Goal: Obtain resource: Obtain resource

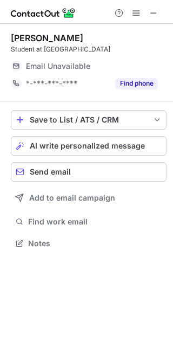
scroll to position [236, 173]
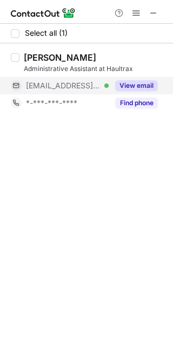
click at [155, 81] on button "View email" at bounding box center [136, 85] width 43 height 11
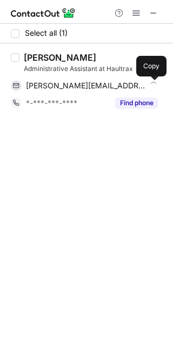
click at [155, 81] on span at bounding box center [152, 85] width 9 height 9
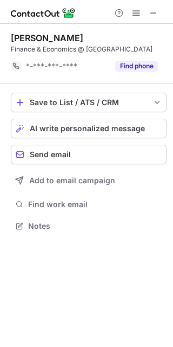
scroll to position [228, 173]
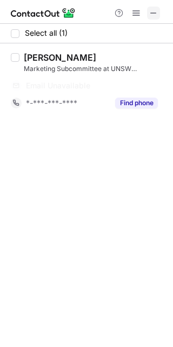
click at [158, 14] on span at bounding box center [154, 13] width 9 height 9
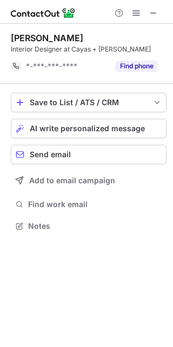
scroll to position [218, 173]
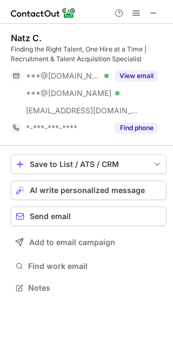
scroll to position [280, 173]
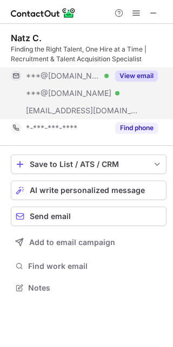
click at [150, 73] on button "View email" at bounding box center [136, 75] width 43 height 11
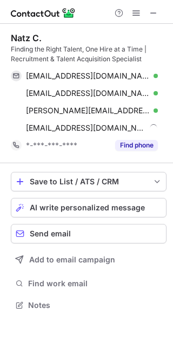
scroll to position [298, 173]
click at [150, 73] on span at bounding box center [152, 76] width 9 height 9
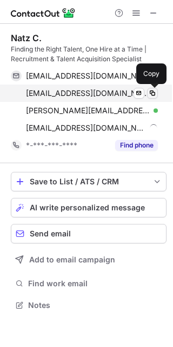
click at [151, 92] on span at bounding box center [152, 93] width 9 height 9
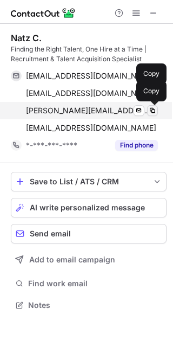
click at [151, 107] on span at bounding box center [152, 110] width 9 height 9
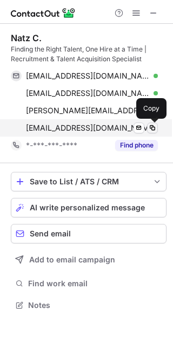
click at [153, 128] on span at bounding box center [152, 128] width 9 height 9
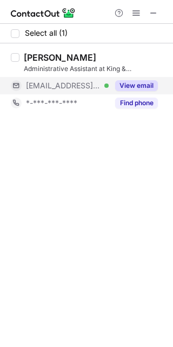
click at [156, 81] on button "View email" at bounding box center [136, 85] width 43 height 11
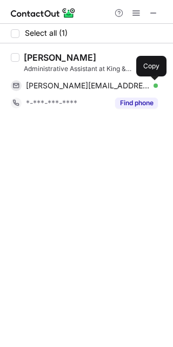
click at [156, 81] on span at bounding box center [152, 85] width 9 height 9
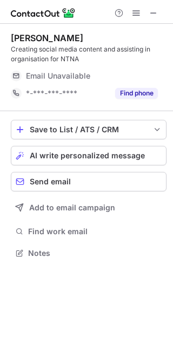
scroll to position [245, 173]
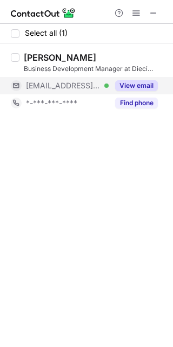
click at [147, 87] on button "View email" at bounding box center [136, 85] width 43 height 11
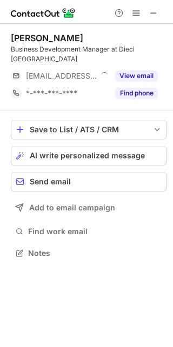
scroll to position [236, 173]
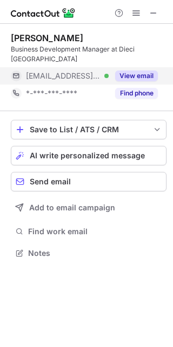
click at [150, 70] on button "View email" at bounding box center [136, 75] width 43 height 11
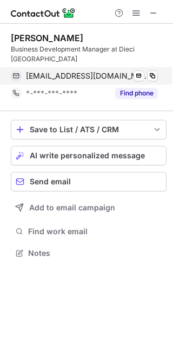
click at [158, 67] on div "kaide@dieciaustralia.com.au Verified Send email Copy" at bounding box center [84, 75] width 147 height 17
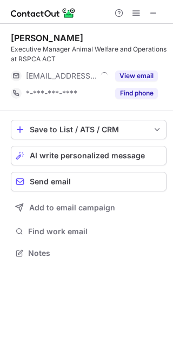
scroll to position [245, 173]
click at [154, 68] on div "View email" at bounding box center [133, 75] width 49 height 17
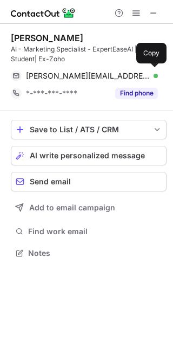
click at [154, 68] on div "harini@experteaseai.com Verified Send email Copy" at bounding box center [84, 75] width 147 height 17
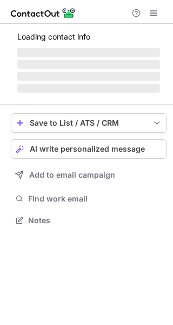
scroll to position [210, 173]
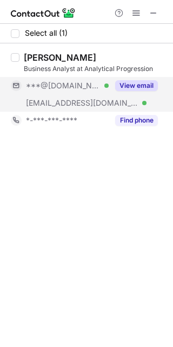
click at [152, 82] on button "View email" at bounding box center [136, 85] width 43 height 11
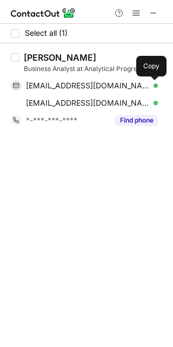
click at [152, 82] on span at bounding box center [152, 85] width 9 height 9
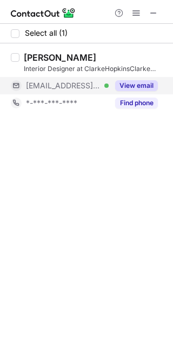
click at [153, 88] on button "View email" at bounding box center [136, 85] width 43 height 11
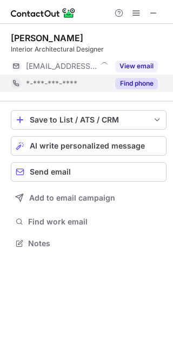
scroll to position [236, 173]
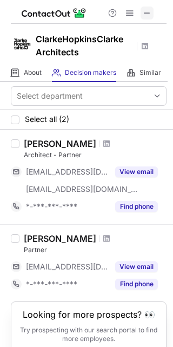
click at [147, 11] on span at bounding box center [147, 13] width 9 height 9
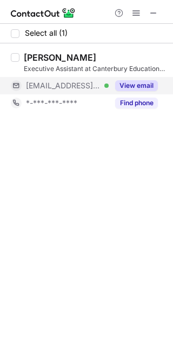
click at [145, 87] on button "View email" at bounding box center [136, 85] width 43 height 11
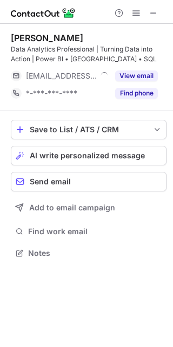
scroll to position [245, 173]
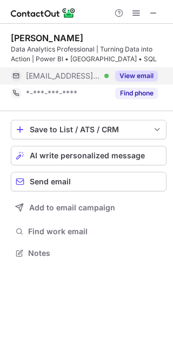
click at [154, 76] on button "View email" at bounding box center [136, 75] width 43 height 11
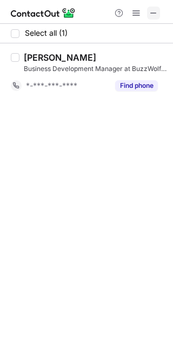
click at [154, 14] on span at bounding box center [154, 13] width 9 height 9
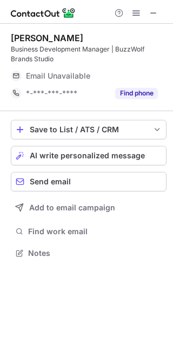
scroll to position [245, 173]
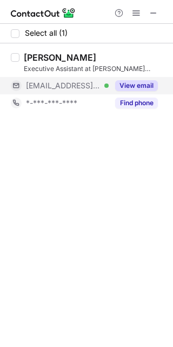
click at [144, 87] on button "View email" at bounding box center [136, 85] width 43 height 11
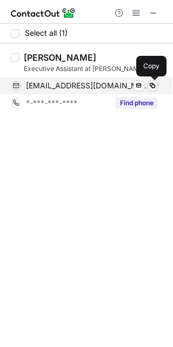
click at [152, 85] on span at bounding box center [152, 85] width 9 height 9
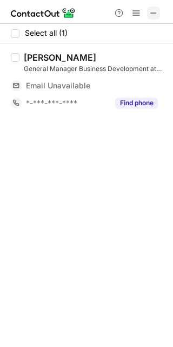
click at [154, 11] on span at bounding box center [154, 13] width 9 height 9
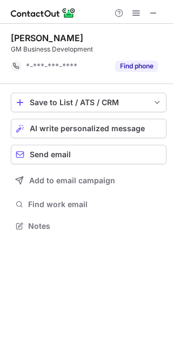
scroll to position [218, 173]
click at [153, 13] on span at bounding box center [154, 13] width 9 height 9
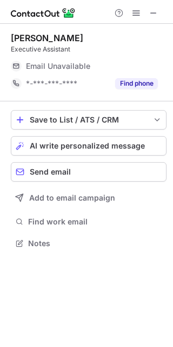
scroll to position [236, 173]
click at [157, 11] on span at bounding box center [154, 13] width 9 height 9
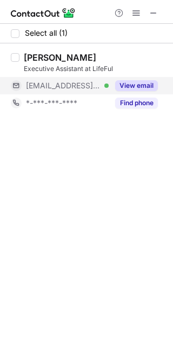
click at [156, 83] on button "View email" at bounding box center [136, 85] width 43 height 11
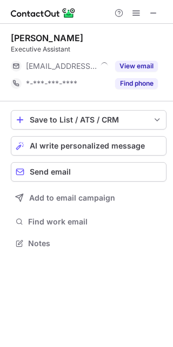
scroll to position [236, 173]
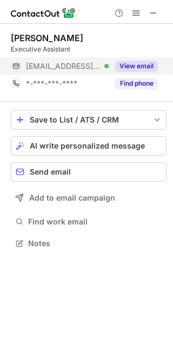
click at [145, 61] on button "View email" at bounding box center [136, 66] width 43 height 11
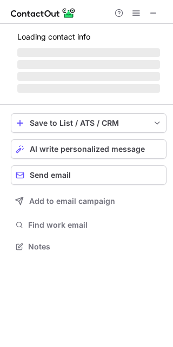
scroll to position [245, 173]
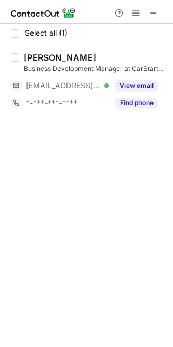
click at [154, 83] on button "View email" at bounding box center [136, 85] width 43 height 11
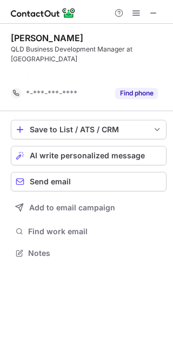
scroll to position [218, 173]
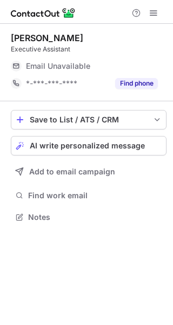
scroll to position [210, 173]
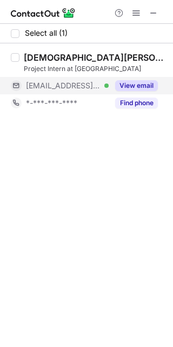
click at [156, 85] on button "View email" at bounding box center [136, 85] width 43 height 11
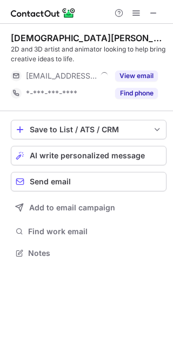
scroll to position [245, 173]
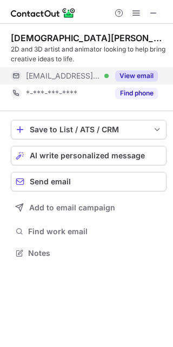
click at [152, 76] on button "View email" at bounding box center [136, 75] width 43 height 11
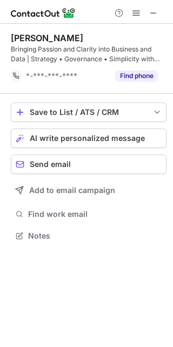
scroll to position [228, 173]
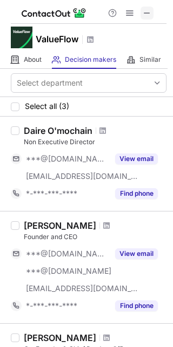
click at [147, 9] on span at bounding box center [147, 13] width 9 height 9
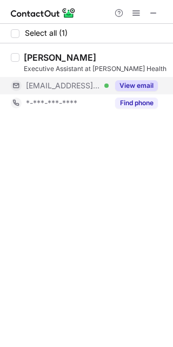
click at [157, 88] on button "View email" at bounding box center [136, 85] width 43 height 11
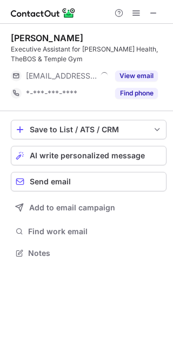
scroll to position [245, 173]
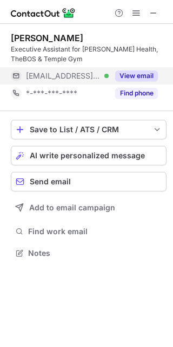
click at [147, 77] on button "View email" at bounding box center [136, 75] width 43 height 11
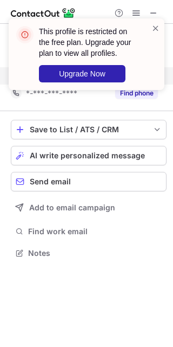
click at [153, 13] on div "This profile is restricted on the free plan. Upgrade your plan to view all prof…" at bounding box center [86, 59] width 173 height 102
click at [153, 28] on span at bounding box center [156, 28] width 9 height 11
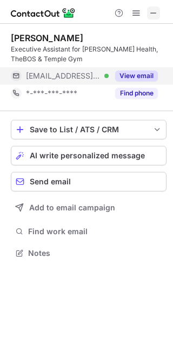
click at [153, 15] on span at bounding box center [154, 13] width 9 height 9
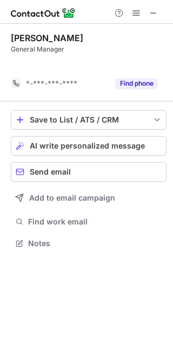
scroll to position [218, 173]
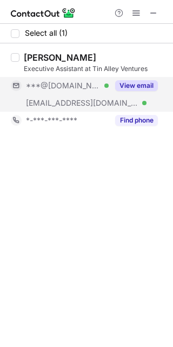
click at [153, 89] on button "View email" at bounding box center [136, 85] width 43 height 11
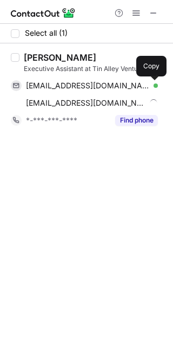
click at [153, 89] on span at bounding box center [152, 85] width 9 height 9
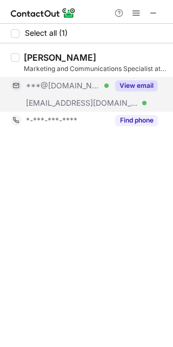
click at [151, 89] on button "View email" at bounding box center [136, 85] width 43 height 11
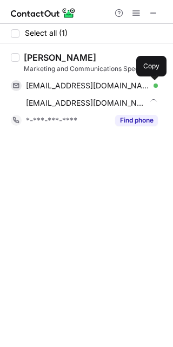
click at [151, 89] on span at bounding box center [152, 85] width 9 height 9
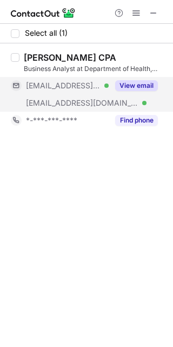
click at [156, 87] on button "View email" at bounding box center [136, 85] width 43 height 11
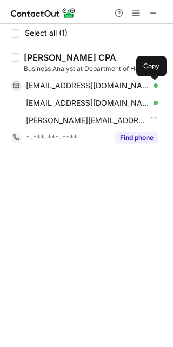
click at [156, 87] on span at bounding box center [152, 85] width 9 height 9
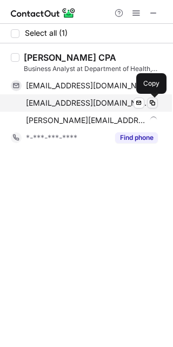
click at [153, 99] on span at bounding box center [152, 103] width 9 height 9
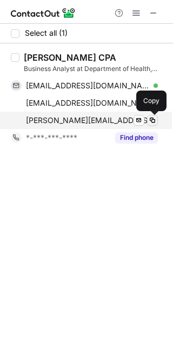
click at [148, 120] on button at bounding box center [152, 120] width 11 height 11
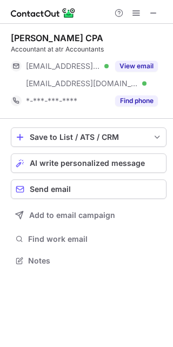
scroll to position [253, 173]
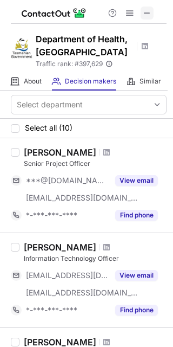
click at [153, 9] on button at bounding box center [147, 13] width 13 height 13
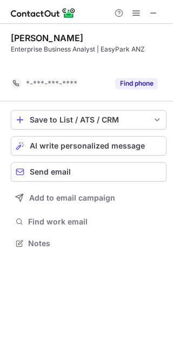
scroll to position [218, 173]
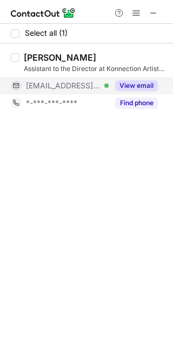
click at [156, 83] on button "View email" at bounding box center [136, 85] width 43 height 11
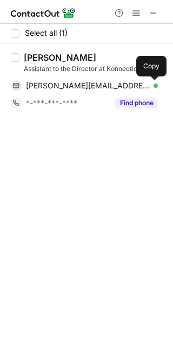
click at [156, 83] on span at bounding box center [152, 85] width 9 height 9
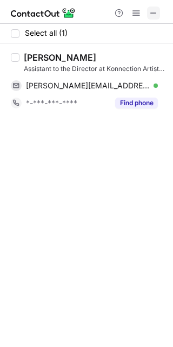
click at [153, 14] on span at bounding box center [154, 13] width 9 height 9
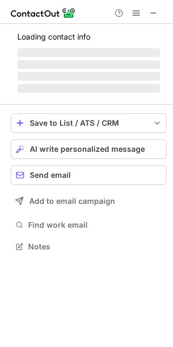
scroll to position [236, 173]
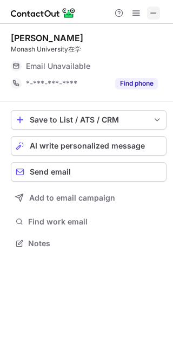
click at [148, 15] on button at bounding box center [153, 13] width 13 height 13
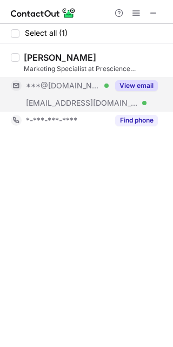
click at [153, 85] on button "View email" at bounding box center [136, 85] width 43 height 11
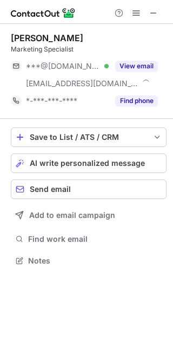
scroll to position [253, 173]
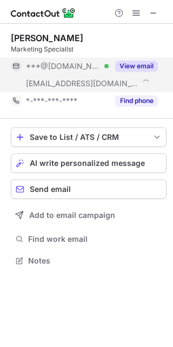
click at [148, 63] on button "View email" at bounding box center [136, 66] width 43 height 11
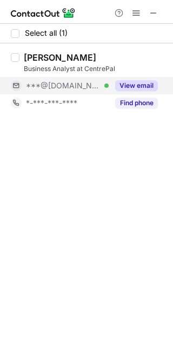
click at [154, 83] on button "View email" at bounding box center [136, 85] width 43 height 11
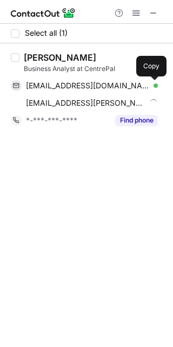
click at [154, 83] on span at bounding box center [152, 85] width 9 height 9
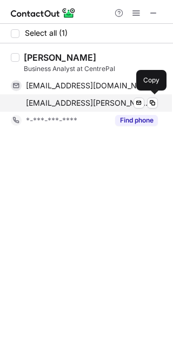
click at [154, 96] on div "manjil.ojha@centrepal.com Verified Send email Copy" at bounding box center [84, 102] width 147 height 17
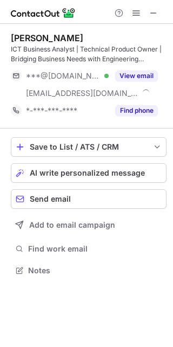
scroll to position [263, 173]
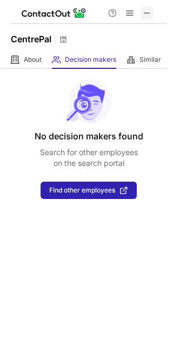
click at [147, 16] on span at bounding box center [147, 13] width 9 height 9
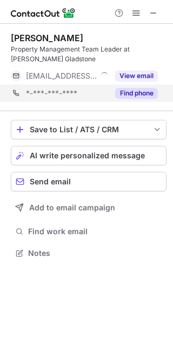
scroll to position [245, 173]
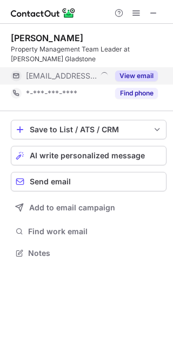
click at [154, 77] on button "View email" at bounding box center [136, 75] width 43 height 11
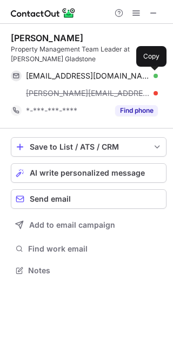
scroll to position [263, 173]
click at [154, 77] on span at bounding box center [152, 76] width 9 height 9
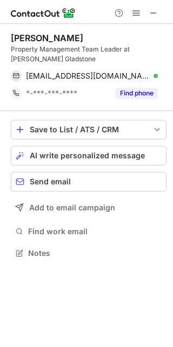
scroll to position [245, 173]
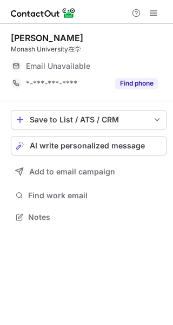
scroll to position [210, 173]
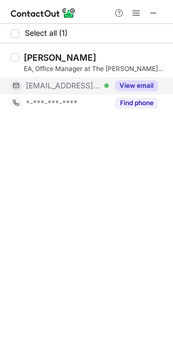
click at [151, 81] on button "View email" at bounding box center [136, 85] width 43 height 11
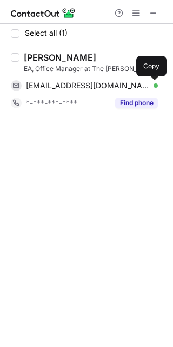
click at [151, 81] on span at bounding box center [152, 85] width 9 height 9
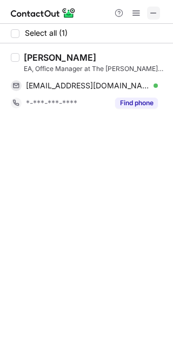
click at [151, 10] on span at bounding box center [154, 13] width 9 height 9
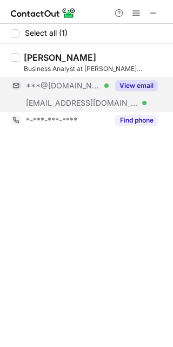
click at [153, 82] on button "View email" at bounding box center [136, 85] width 43 height 11
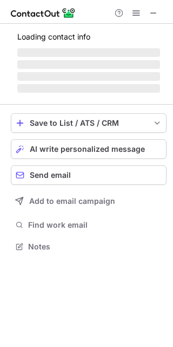
scroll to position [253, 173]
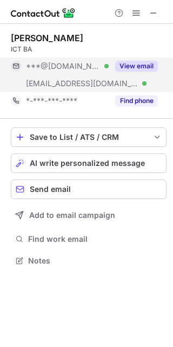
click at [143, 67] on button "View email" at bounding box center [136, 66] width 43 height 11
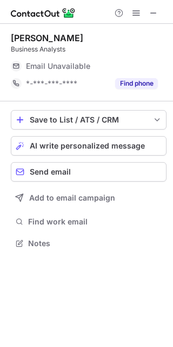
scroll to position [236, 173]
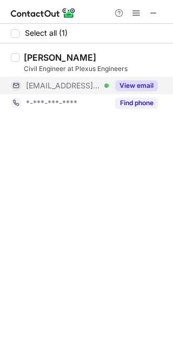
click at [151, 81] on button "View email" at bounding box center [136, 85] width 43 height 11
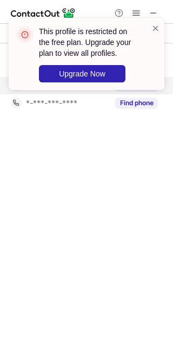
click at [151, 81] on div "This profile is restricted on the free plan. Upgrade your plan to view all prof…" at bounding box center [86, 59] width 173 height 102
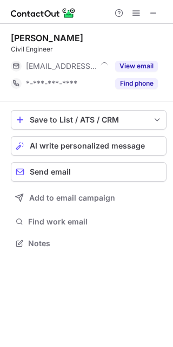
scroll to position [236, 173]
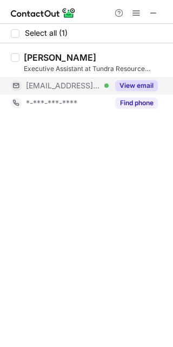
click at [152, 85] on button "View email" at bounding box center [136, 85] width 43 height 11
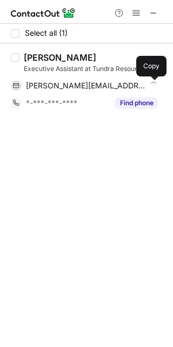
click at [152, 85] on span at bounding box center [152, 85] width 9 height 9
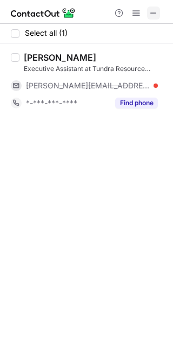
click at [151, 10] on span at bounding box center [154, 13] width 9 height 9
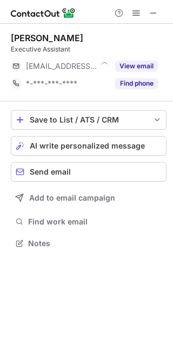
scroll to position [236, 173]
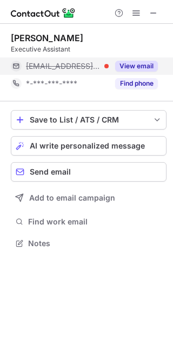
click at [152, 67] on button "View email" at bounding box center [136, 66] width 43 height 11
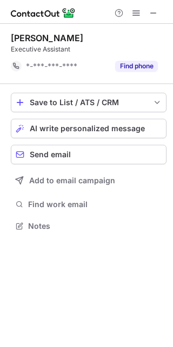
scroll to position [218, 173]
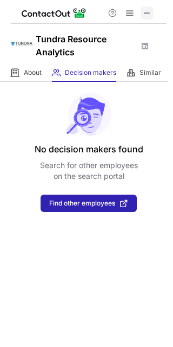
click at [148, 14] on span at bounding box center [147, 13] width 9 height 9
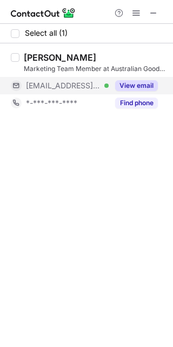
click at [148, 86] on button "View email" at bounding box center [136, 85] width 43 height 11
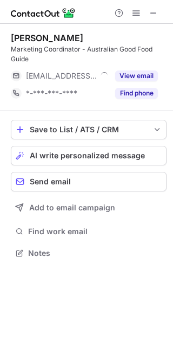
scroll to position [245, 173]
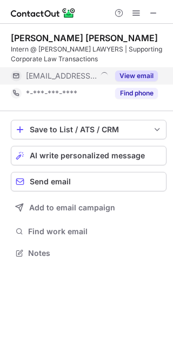
scroll to position [245, 173]
click at [147, 74] on button "View email" at bounding box center [136, 75] width 43 height 11
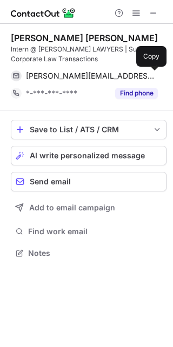
click at [147, 74] on button at bounding box center [152, 75] width 11 height 11
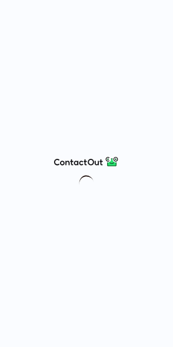
click at [154, 15] on div at bounding box center [86, 173] width 173 height 347
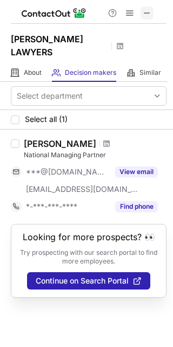
click at [148, 9] on span at bounding box center [147, 13] width 9 height 9
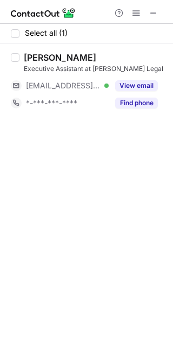
click at [148, 81] on button "View email" at bounding box center [136, 85] width 43 height 11
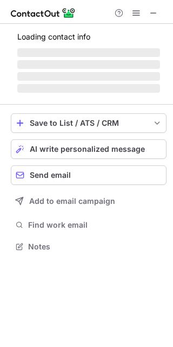
scroll to position [236, 173]
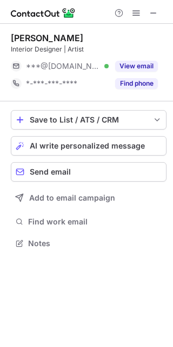
scroll to position [236, 173]
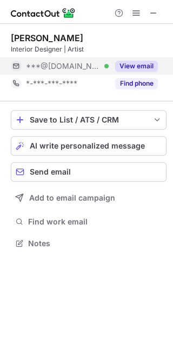
click at [151, 67] on button "View email" at bounding box center [136, 66] width 43 height 11
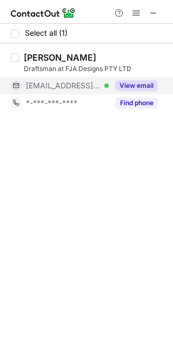
click at [156, 81] on button "View email" at bounding box center [136, 85] width 43 height 11
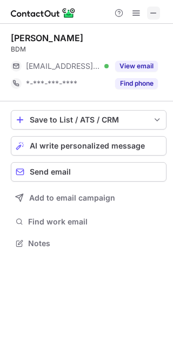
scroll to position [236, 173]
click at [156, 16] on span at bounding box center [154, 13] width 9 height 9
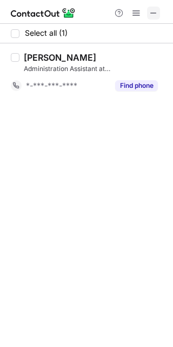
click at [154, 9] on span at bounding box center [154, 13] width 9 height 9
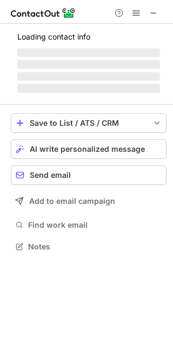
scroll to position [236, 173]
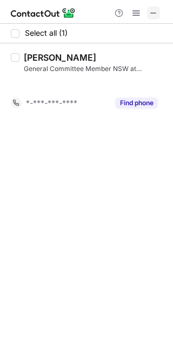
click at [147, 12] on button at bounding box center [153, 13] width 13 height 13
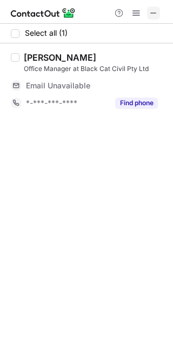
click at [153, 15] on span at bounding box center [154, 13] width 9 height 9
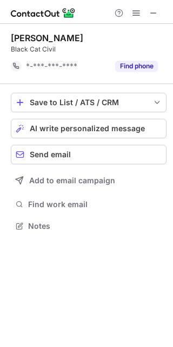
scroll to position [218, 173]
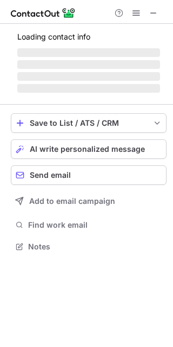
scroll to position [245, 173]
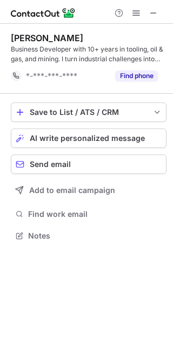
scroll to position [228, 173]
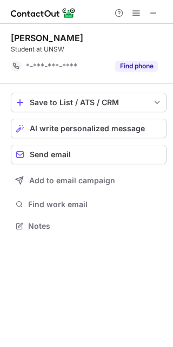
scroll to position [218, 173]
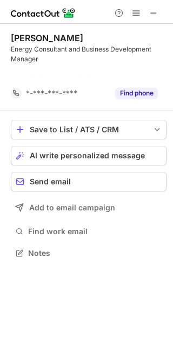
scroll to position [228, 173]
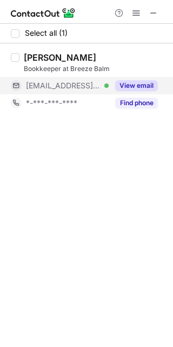
click at [152, 88] on button "View email" at bounding box center [136, 85] width 43 height 11
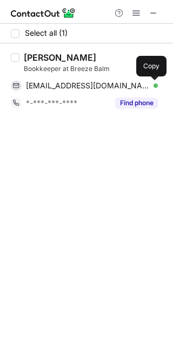
click at [152, 88] on span at bounding box center [152, 85] width 9 height 9
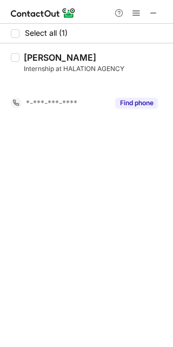
click at [153, 5] on div at bounding box center [86, 12] width 173 height 24
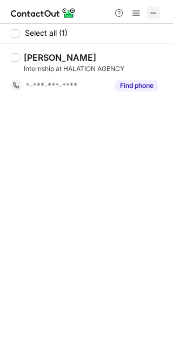
click at [153, 9] on span at bounding box center [154, 13] width 9 height 9
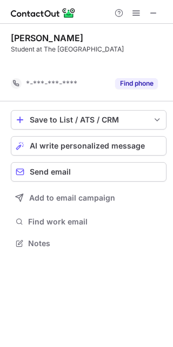
scroll to position [218, 173]
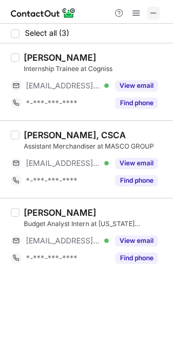
click at [150, 11] on span at bounding box center [154, 13] width 9 height 9
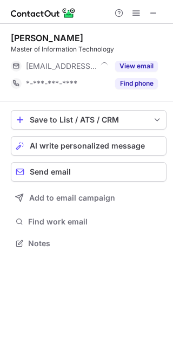
scroll to position [236, 173]
click at [157, 68] on button "View email" at bounding box center [136, 66] width 43 height 11
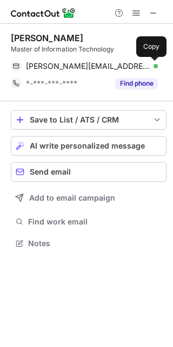
click at [157, 68] on span at bounding box center [152, 66] width 9 height 9
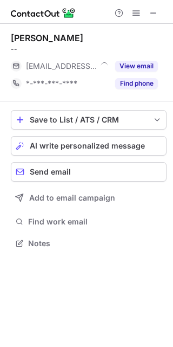
scroll to position [236, 173]
click at [154, 65] on button "View email" at bounding box center [136, 66] width 43 height 11
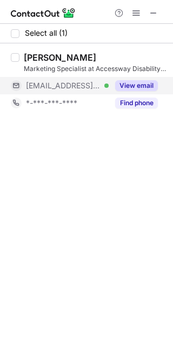
click at [155, 84] on button "View email" at bounding box center [136, 85] width 43 height 11
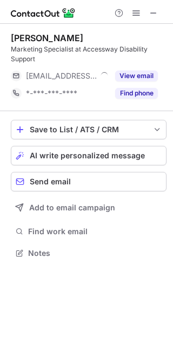
scroll to position [245, 173]
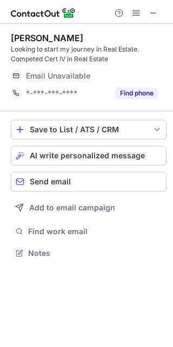
scroll to position [245, 173]
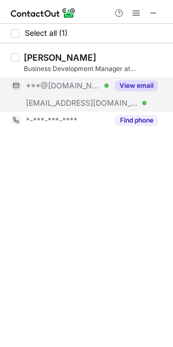
click at [153, 86] on button "View email" at bounding box center [136, 85] width 43 height 11
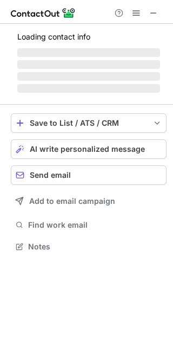
scroll to position [263, 173]
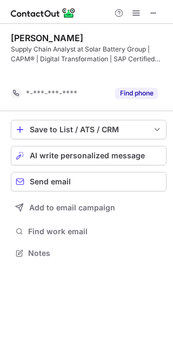
scroll to position [228, 173]
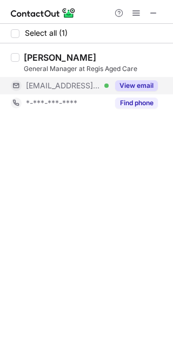
click at [153, 85] on button "View email" at bounding box center [136, 85] width 43 height 11
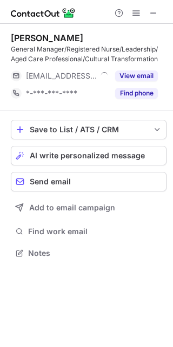
scroll to position [245, 173]
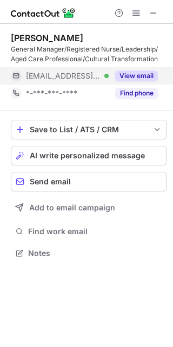
click at [148, 75] on button "View email" at bounding box center [136, 75] width 43 height 11
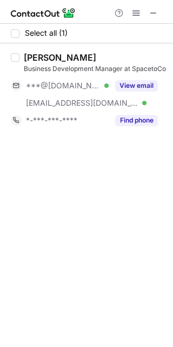
click at [148, 85] on button "View email" at bounding box center [136, 85] width 43 height 11
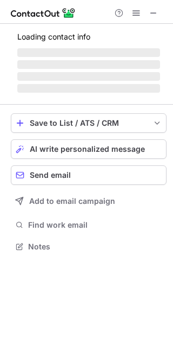
scroll to position [253, 173]
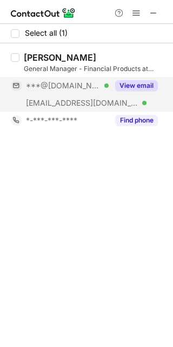
click at [154, 83] on button "View email" at bounding box center [136, 85] width 43 height 11
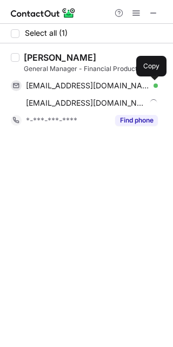
click at [154, 83] on span at bounding box center [152, 85] width 9 height 9
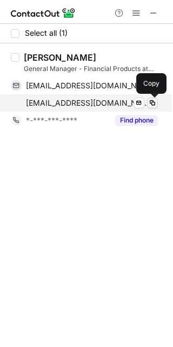
click at [155, 103] on span at bounding box center [152, 103] width 9 height 9
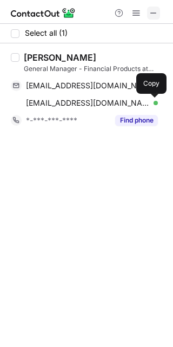
click at [157, 10] on span at bounding box center [154, 13] width 9 height 9
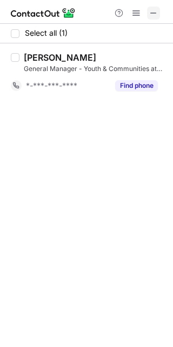
click at [153, 9] on span at bounding box center [154, 13] width 9 height 9
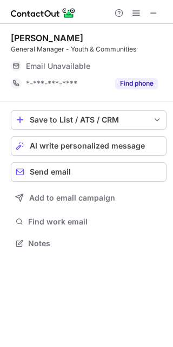
scroll to position [236, 173]
click at [150, 10] on span at bounding box center [154, 13] width 9 height 9
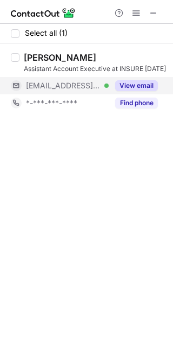
click at [151, 86] on button "View email" at bounding box center [136, 85] width 43 height 11
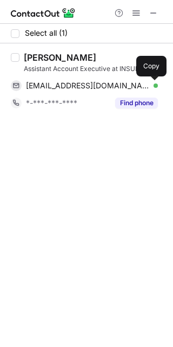
click at [151, 86] on span at bounding box center [152, 85] width 9 height 9
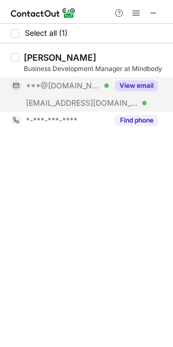
click at [152, 87] on button "View email" at bounding box center [136, 85] width 43 height 11
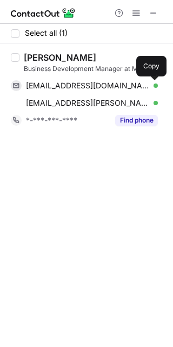
click at [152, 87] on span at bounding box center [152, 85] width 9 height 9
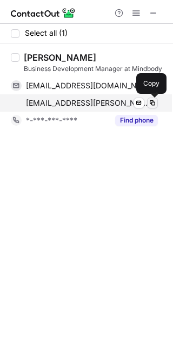
click at [152, 102] on span at bounding box center [152, 103] width 9 height 9
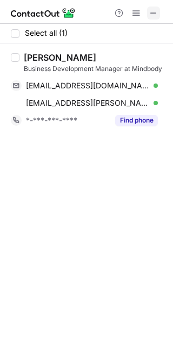
click at [158, 12] on button at bounding box center [153, 13] width 13 height 13
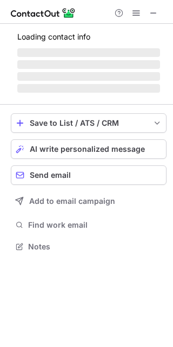
scroll to position [263, 173]
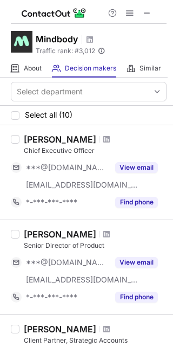
click at [145, 12] on span at bounding box center [147, 13] width 9 height 9
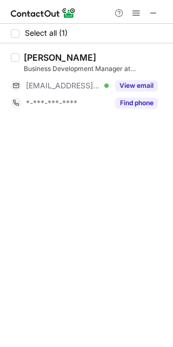
click at [147, 84] on button "View email" at bounding box center [136, 85] width 43 height 11
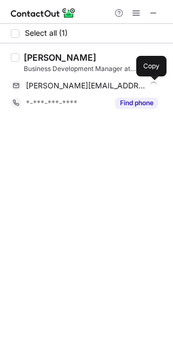
click at [147, 84] on button at bounding box center [152, 85] width 11 height 11
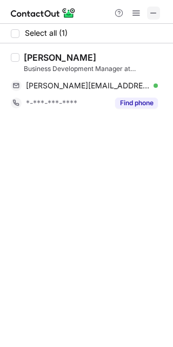
click at [154, 15] on span at bounding box center [154, 13] width 9 height 9
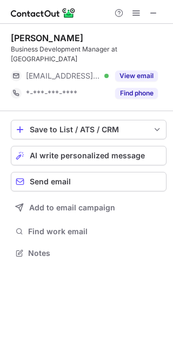
scroll to position [236, 173]
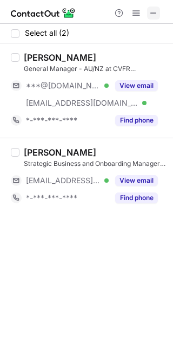
click at [154, 15] on span at bounding box center [154, 13] width 9 height 9
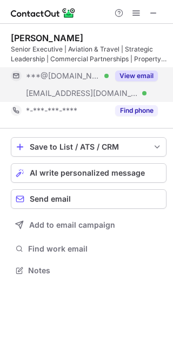
scroll to position [263, 173]
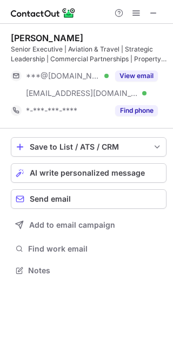
click at [153, 66] on div "James Brooker Senior Executive | Aviation & Travel | Strategic Leadership | Com…" at bounding box center [89, 76] width 156 height 87
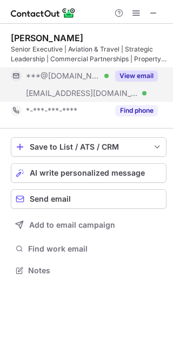
click at [153, 69] on div "View email" at bounding box center [133, 75] width 49 height 17
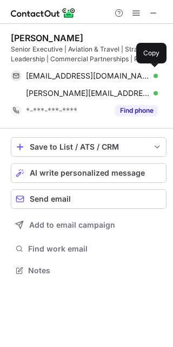
click at [153, 69] on div "jamesbrooker1978@gmail.com Verified Send email Copy" at bounding box center [84, 75] width 147 height 17
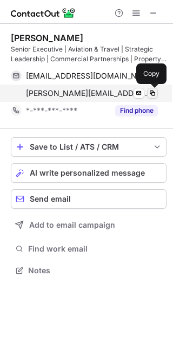
click at [155, 92] on span at bounding box center [152, 93] width 9 height 9
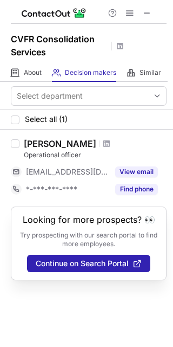
click at [152, 16] on button at bounding box center [147, 13] width 13 height 13
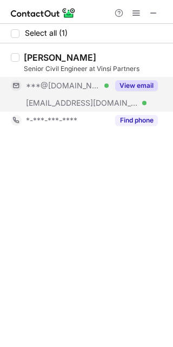
click at [151, 83] on button "View email" at bounding box center [136, 85] width 43 height 11
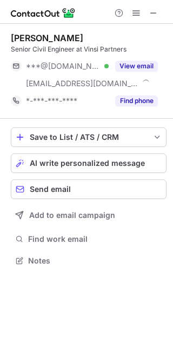
scroll to position [253, 173]
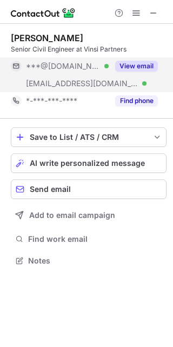
click at [140, 62] on button "View email" at bounding box center [136, 66] width 43 height 11
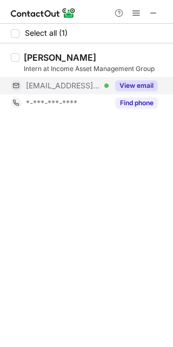
click at [151, 88] on button "View email" at bounding box center [136, 85] width 43 height 11
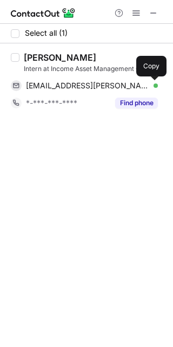
click at [151, 88] on span at bounding box center [152, 85] width 9 height 9
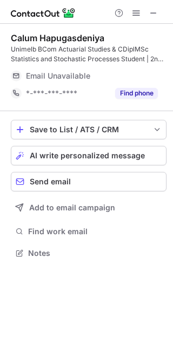
scroll to position [245, 173]
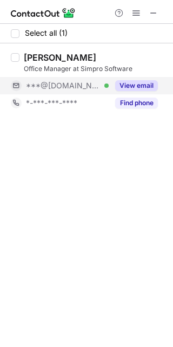
click at [158, 85] on button "View email" at bounding box center [136, 85] width 43 height 11
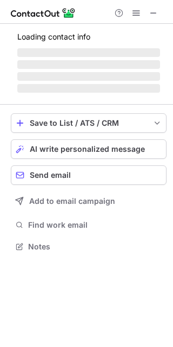
scroll to position [236, 173]
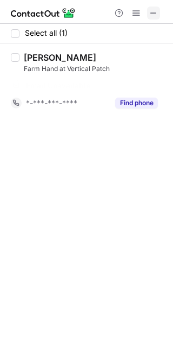
click at [154, 10] on span at bounding box center [154, 13] width 9 height 9
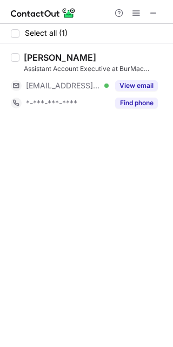
click at [157, 89] on button "View email" at bounding box center [136, 85] width 43 height 11
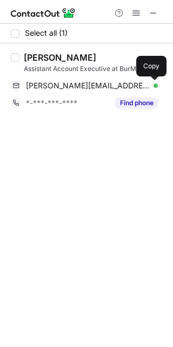
click at [157, 89] on button at bounding box center [152, 85] width 11 height 11
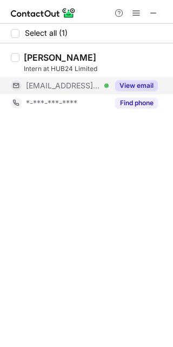
click at [153, 83] on button "View email" at bounding box center [136, 85] width 43 height 11
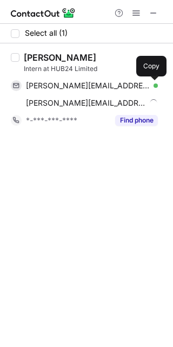
click at [153, 83] on span at bounding box center [152, 85] width 9 height 9
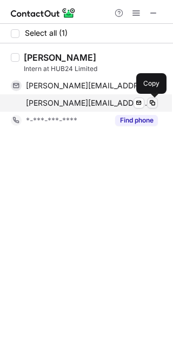
click at [152, 101] on span at bounding box center [152, 103] width 9 height 9
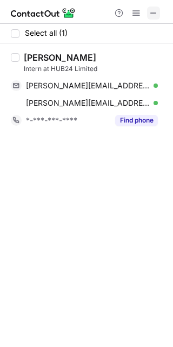
click at [151, 12] on span at bounding box center [154, 13] width 9 height 9
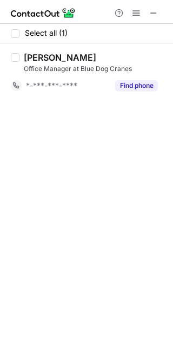
click at [145, 15] on div at bounding box center [137, 13] width 52 height 13
click at [152, 13] on span at bounding box center [154, 13] width 9 height 9
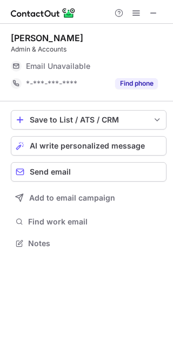
scroll to position [236, 173]
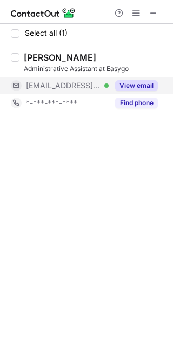
click at [153, 85] on button "View email" at bounding box center [136, 85] width 43 height 11
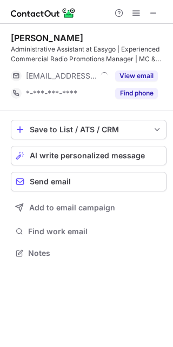
scroll to position [245, 173]
